Goal: Task Accomplishment & Management: Complete application form

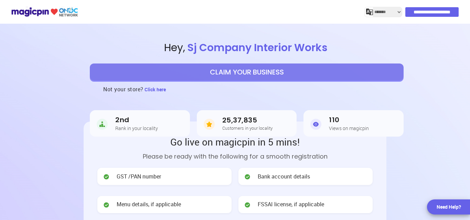
select select "*******"
click at [220, 72] on button "CLAIM YOUR BUSINESS" at bounding box center [247, 72] width 314 height 17
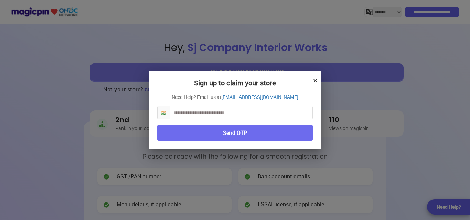
click at [210, 113] on input "text" at bounding box center [241, 113] width 142 height 13
type input "**********"
click at [225, 137] on button "Send OTP" at bounding box center [234, 133] width 155 height 16
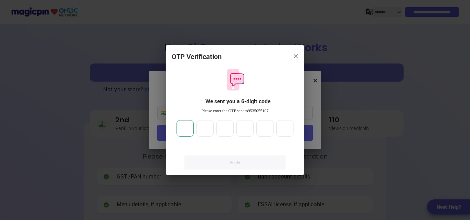
click at [177, 124] on input "number" at bounding box center [184, 128] width 17 height 17
type input "*"
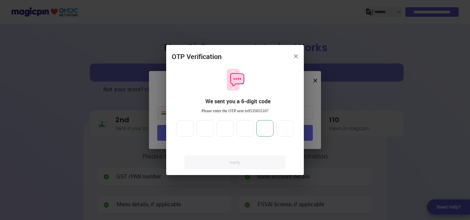
type input "*"
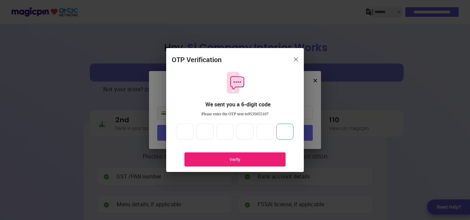
type input "*"
click at [236, 158] on div "Verify" at bounding box center [235, 160] width 80 height 6
click at [260, 153] on div "Verify" at bounding box center [234, 160] width 101 height 14
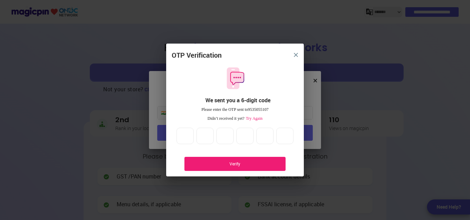
click at [253, 119] on span "Try Again" at bounding box center [253, 118] width 18 height 5
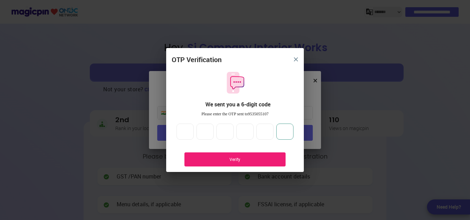
click at [289, 131] on input "*" at bounding box center [284, 132] width 17 height 17
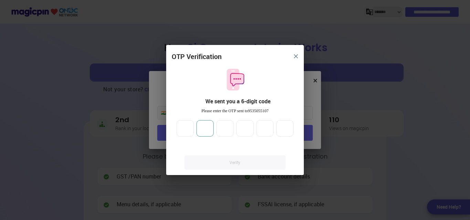
type input "*"
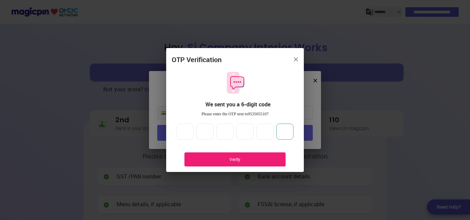
type input "*"
click at [256, 164] on div "Verify" at bounding box center [234, 160] width 101 height 14
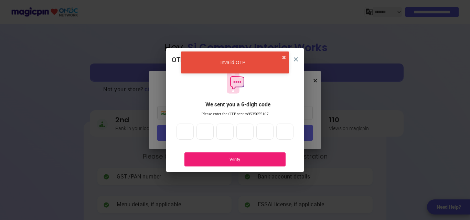
click at [294, 56] on button "close" at bounding box center [296, 59] width 12 height 12
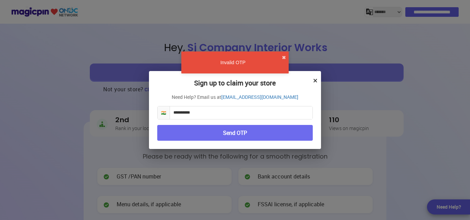
click at [316, 79] on button "×" at bounding box center [315, 81] width 4 height 12
